Goal: Information Seeking & Learning: Check status

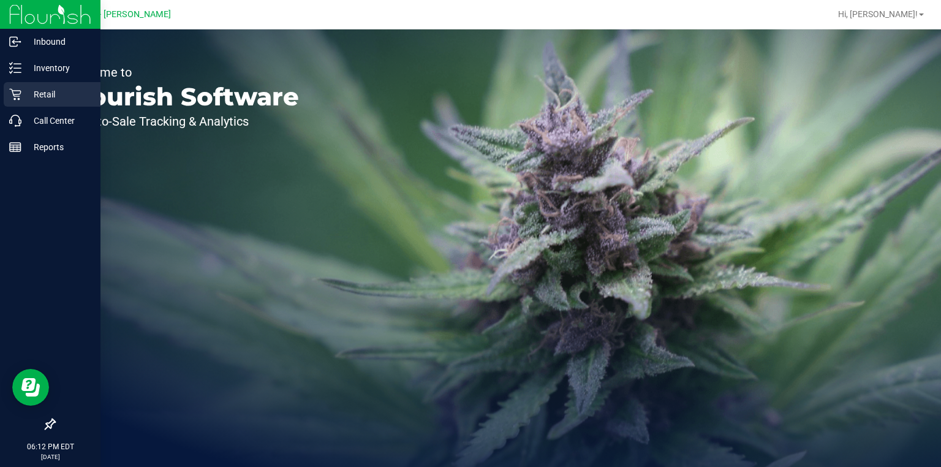
click at [55, 101] on p "Retail" at bounding box center [58, 94] width 74 height 15
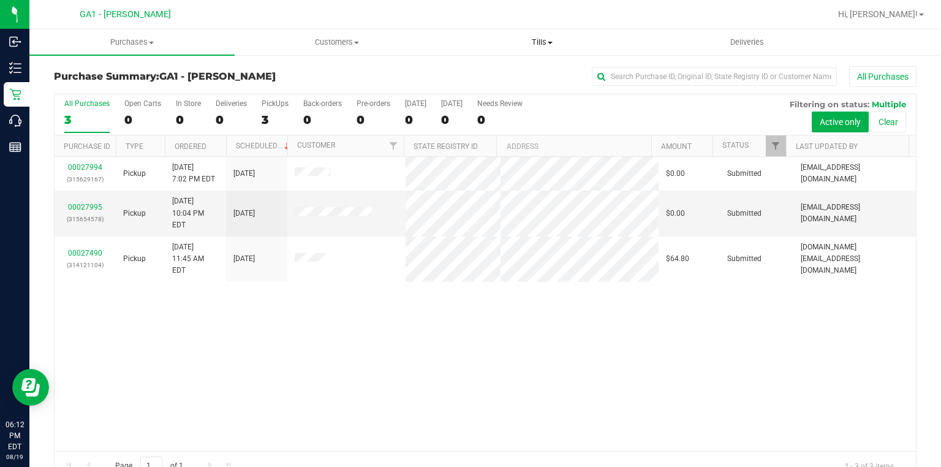
click at [531, 44] on span "Tills" at bounding box center [543, 42] width 204 height 11
click at [488, 75] on span "Manage tills" at bounding box center [481, 74] width 83 height 10
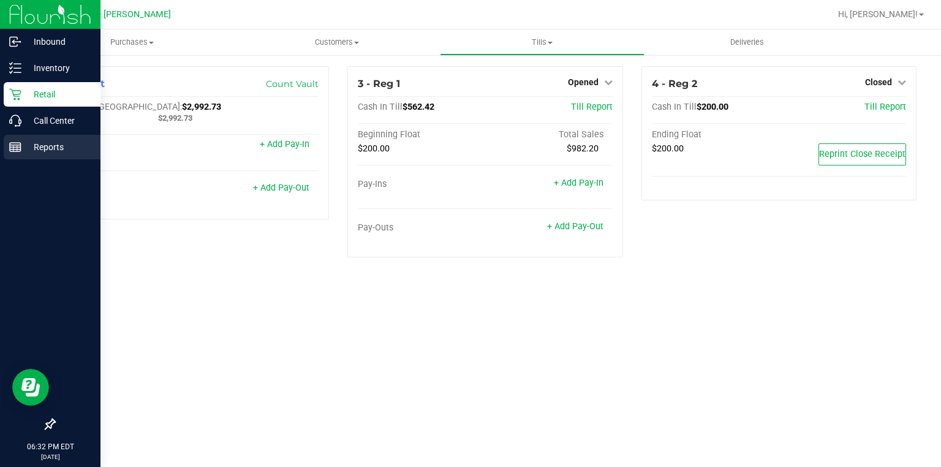
click at [86, 147] on p "Reports" at bounding box center [58, 147] width 74 height 15
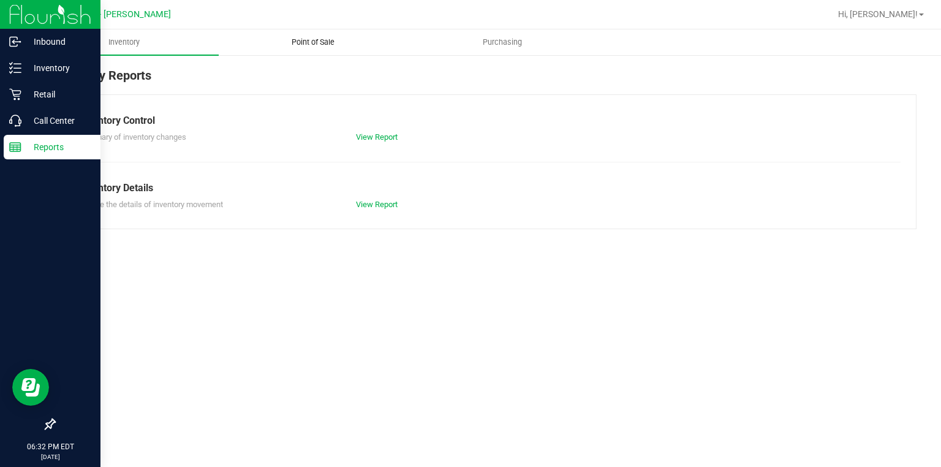
click at [321, 41] on span "Point of Sale" at bounding box center [313, 42] width 76 height 11
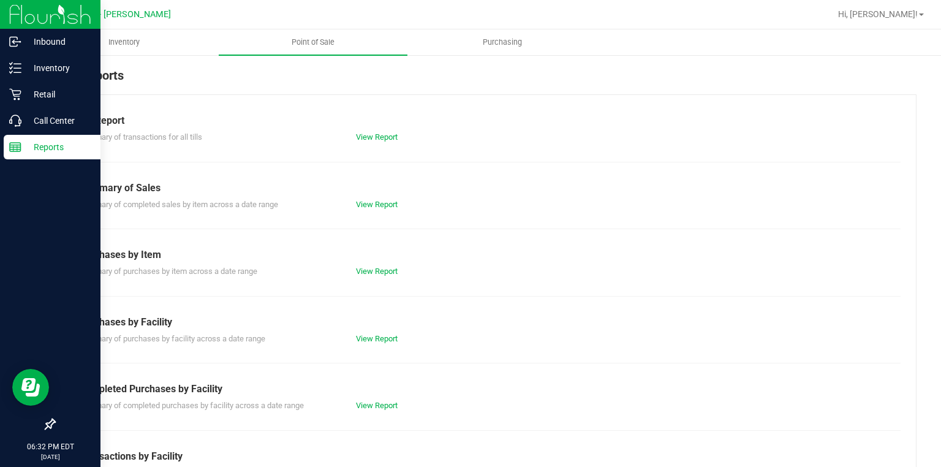
click at [408, 136] on div "View Report" at bounding box center [485, 137] width 277 height 12
click at [383, 137] on link "View Report" at bounding box center [377, 136] width 42 height 9
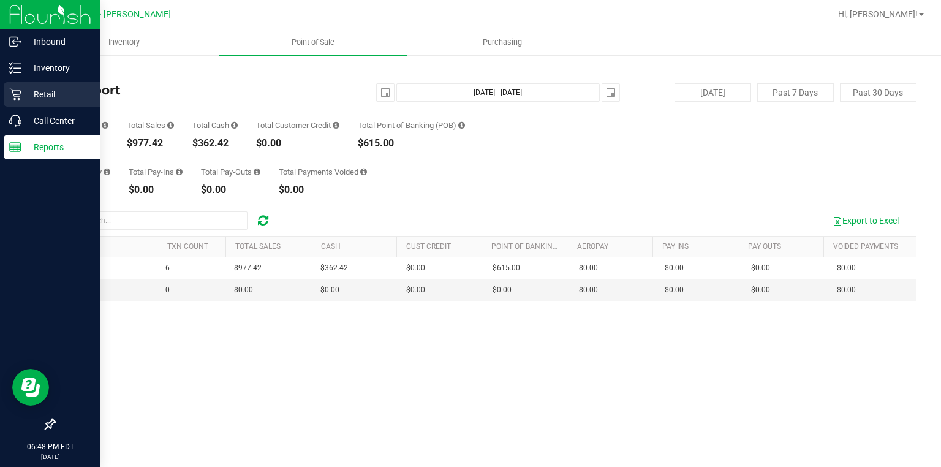
click at [52, 105] on div "Retail" at bounding box center [52, 94] width 97 height 25
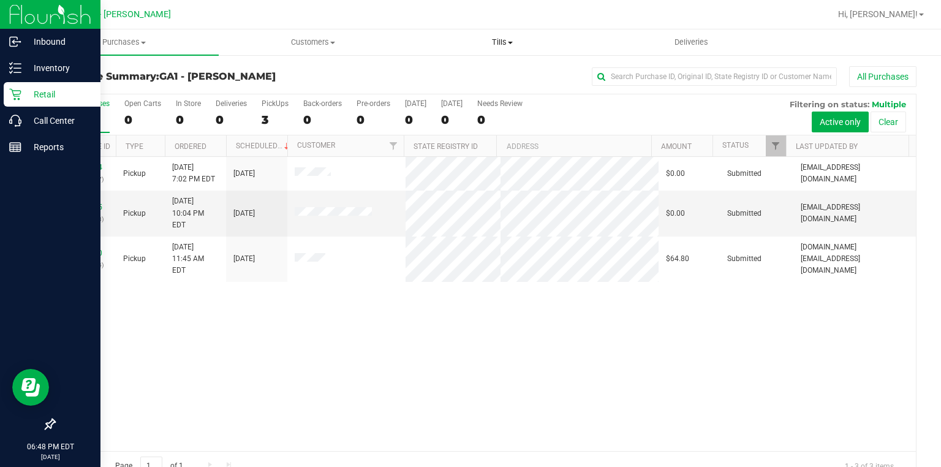
click at [506, 52] on uib-tab-heading "Tills Manage tills Reconcile e-payments" at bounding box center [502, 42] width 188 height 25
click at [469, 74] on span "Manage tills" at bounding box center [449, 74] width 83 height 10
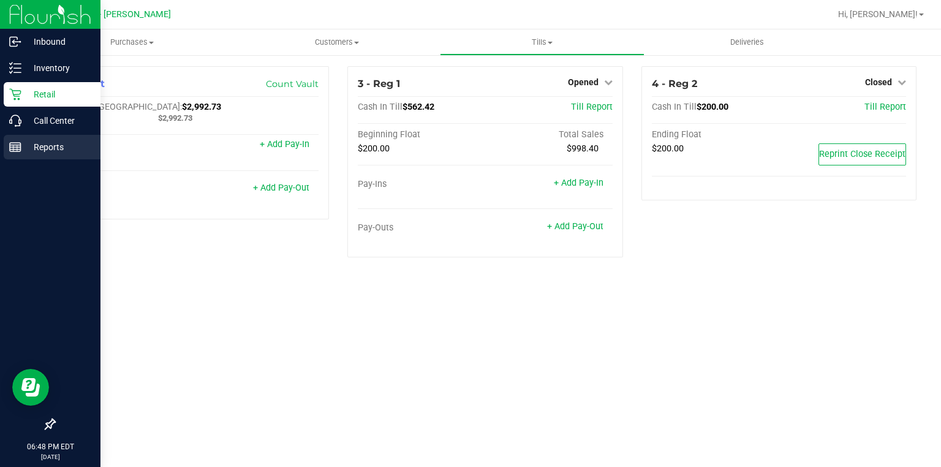
click at [24, 145] on p "Reports" at bounding box center [58, 147] width 74 height 15
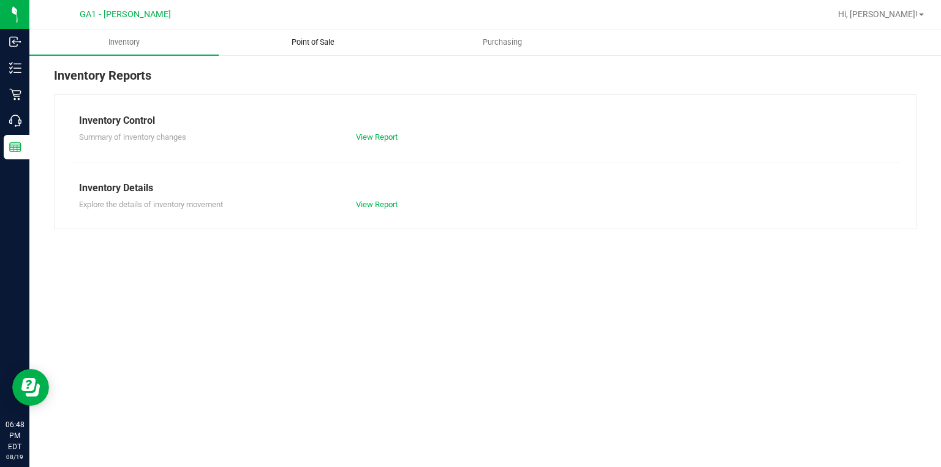
click at [325, 53] on uib-tab-heading "Point of Sale" at bounding box center [313, 42] width 188 height 25
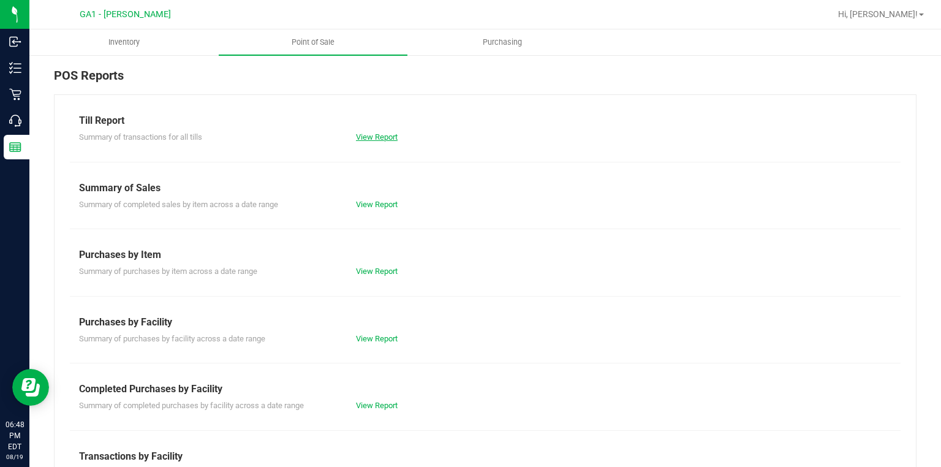
click at [373, 139] on link "View Report" at bounding box center [377, 136] width 42 height 9
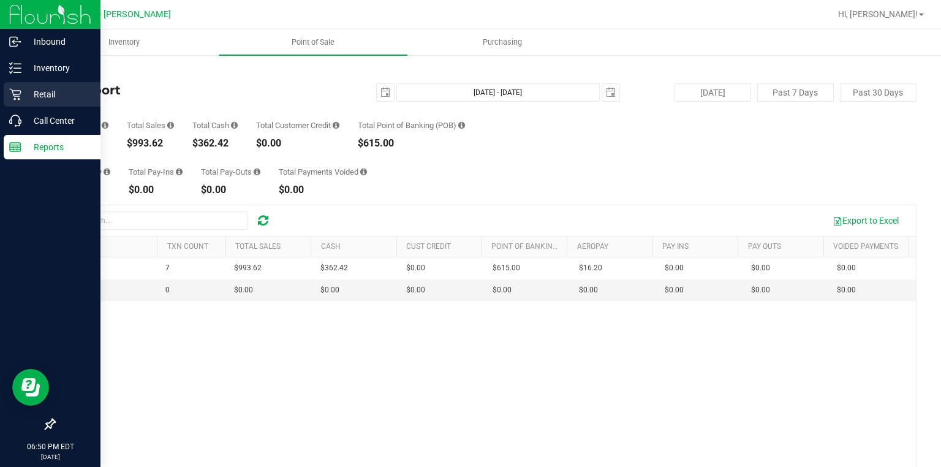
click at [24, 86] on div "Retail" at bounding box center [52, 94] width 97 height 25
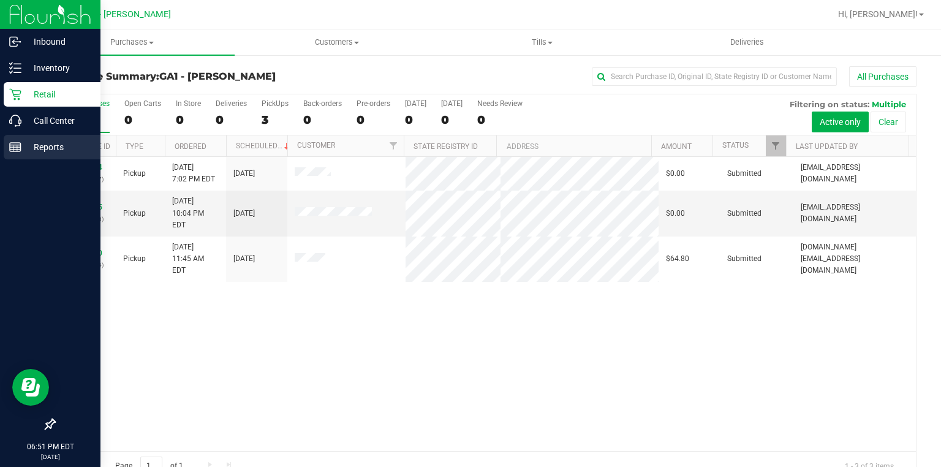
click at [51, 142] on p "Reports" at bounding box center [58, 147] width 74 height 15
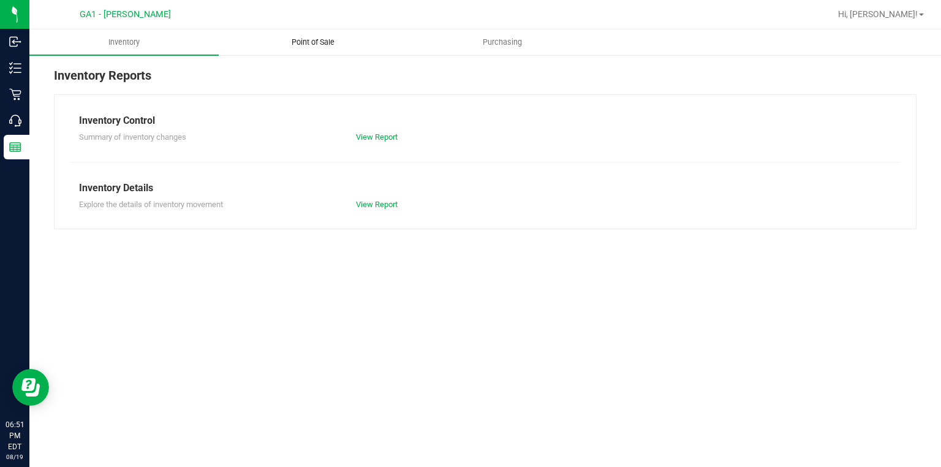
click at [297, 51] on uib-tab-heading "Point of Sale" at bounding box center [313, 42] width 188 height 25
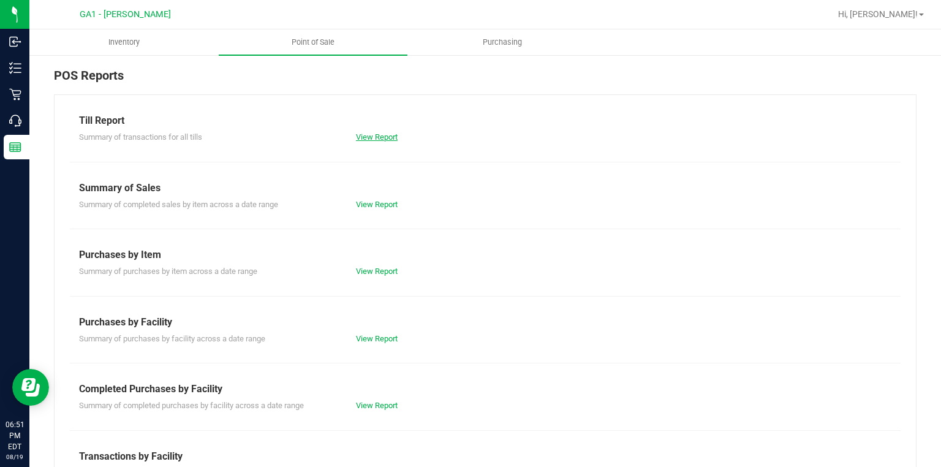
click at [382, 140] on link "View Report" at bounding box center [377, 136] width 42 height 9
